Goal: Navigation & Orientation: Find specific page/section

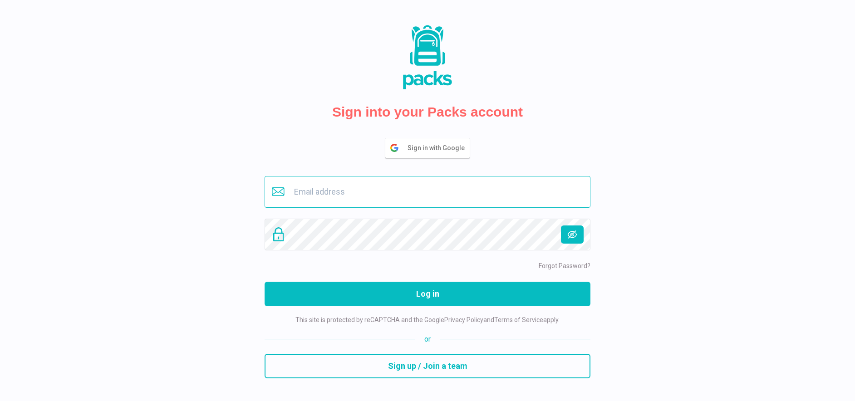
type input "[EMAIL_ADDRESS][DOMAIN_NAME]"
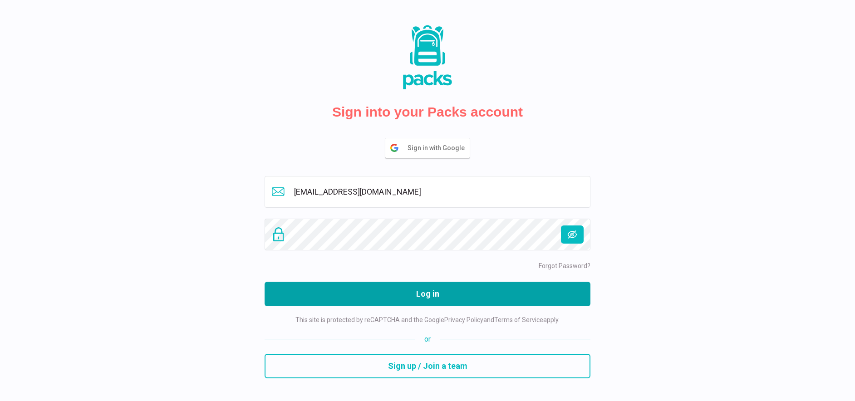
click at [418, 300] on button "Log in" at bounding box center [428, 294] width 326 height 25
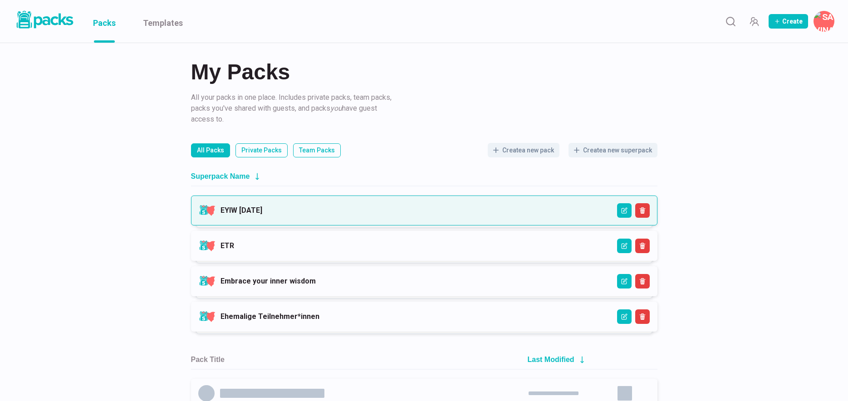
click at [262, 213] on link "EYIW [DATE]" at bounding box center [242, 210] width 42 height 9
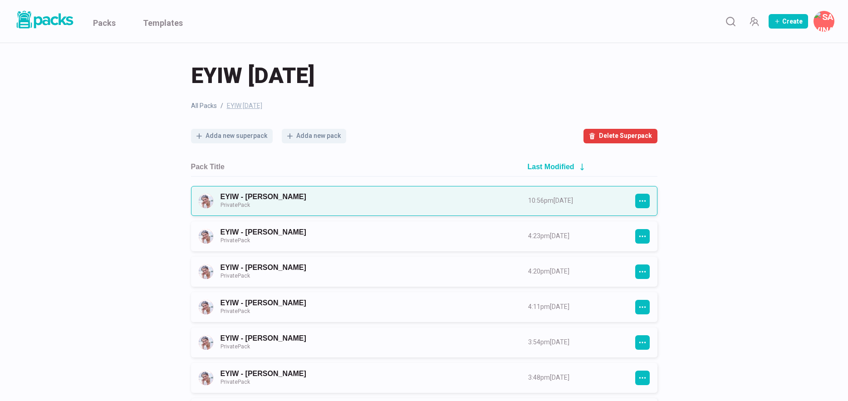
click at [436, 206] on link "EYIW - [PERSON_NAME] Private Pack" at bounding box center [366, 200] width 291 height 17
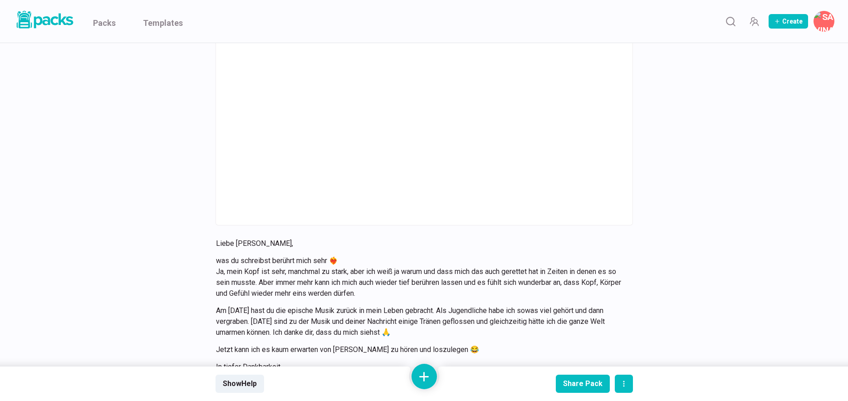
scroll to position [1690, 0]
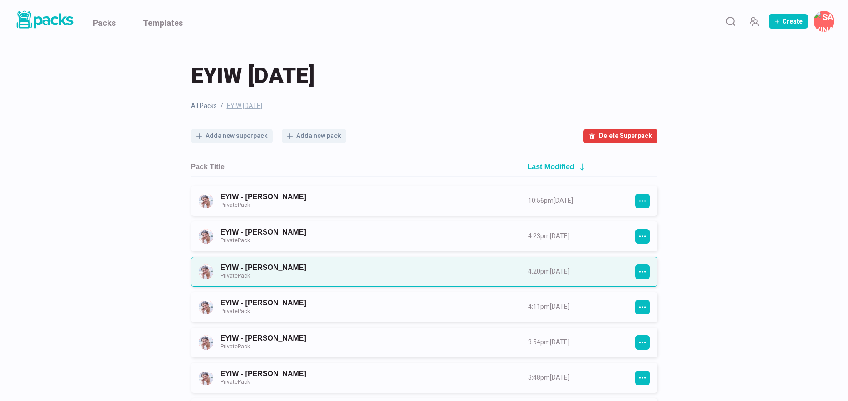
click at [293, 272] on link "EYIW - [PERSON_NAME] Private Pack" at bounding box center [366, 271] width 291 height 17
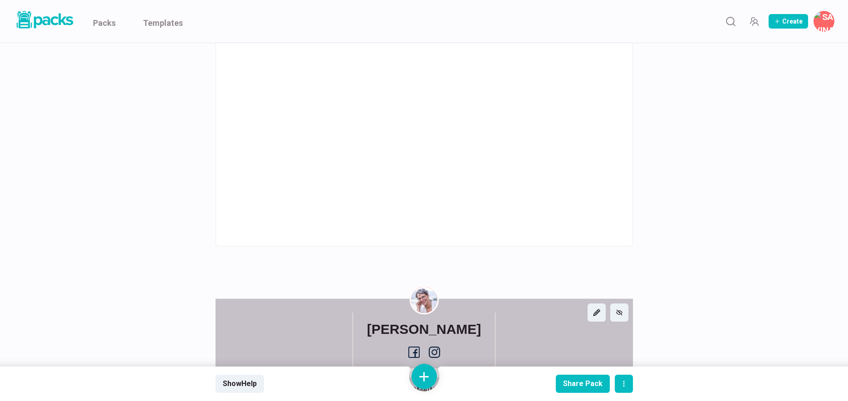
scroll to position [1967, 0]
